Goal: Task Accomplishment & Management: Manage account settings

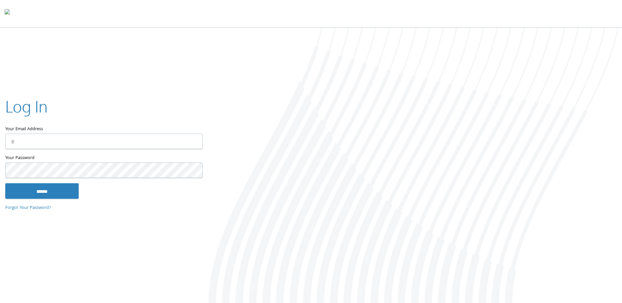
type input "**********"
click at [60, 187] on input "******" at bounding box center [41, 191] width 73 height 16
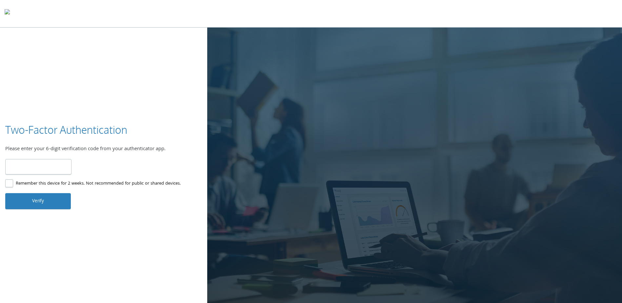
type input "******"
click at [35, 197] on button "Verify" at bounding box center [38, 201] width 66 height 16
